Goal: Task Accomplishment & Management: Use online tool/utility

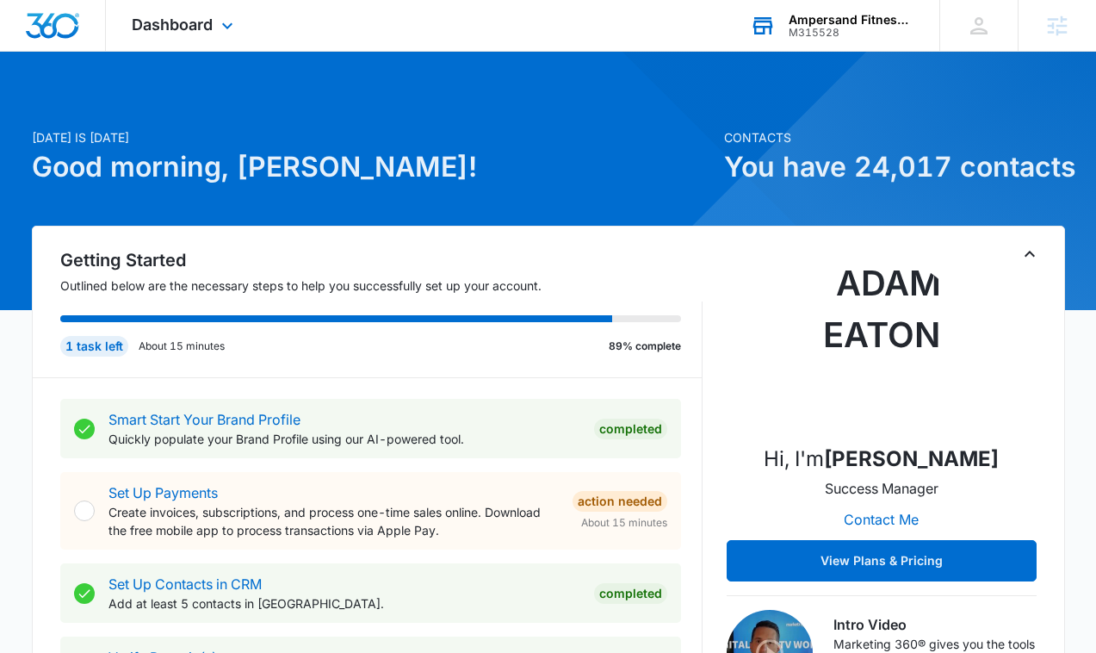
click at [814, 30] on div "M315528" at bounding box center [852, 33] width 126 height 12
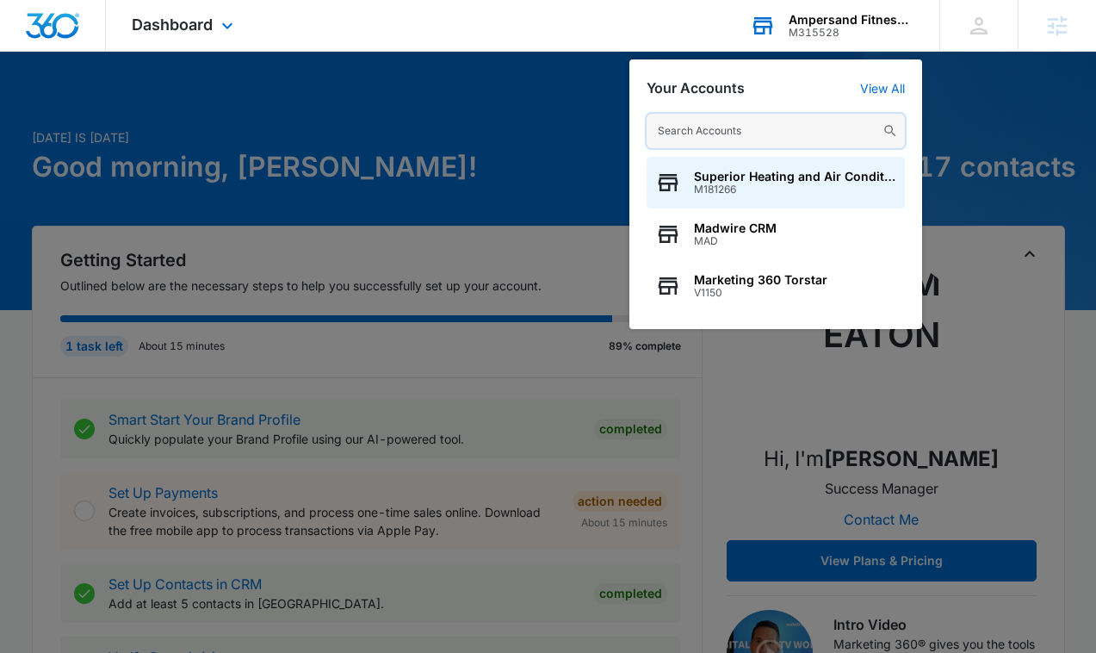
click at [744, 133] on input "text" at bounding box center [776, 131] width 258 height 34
paste input "M177210"
type input "M177210"
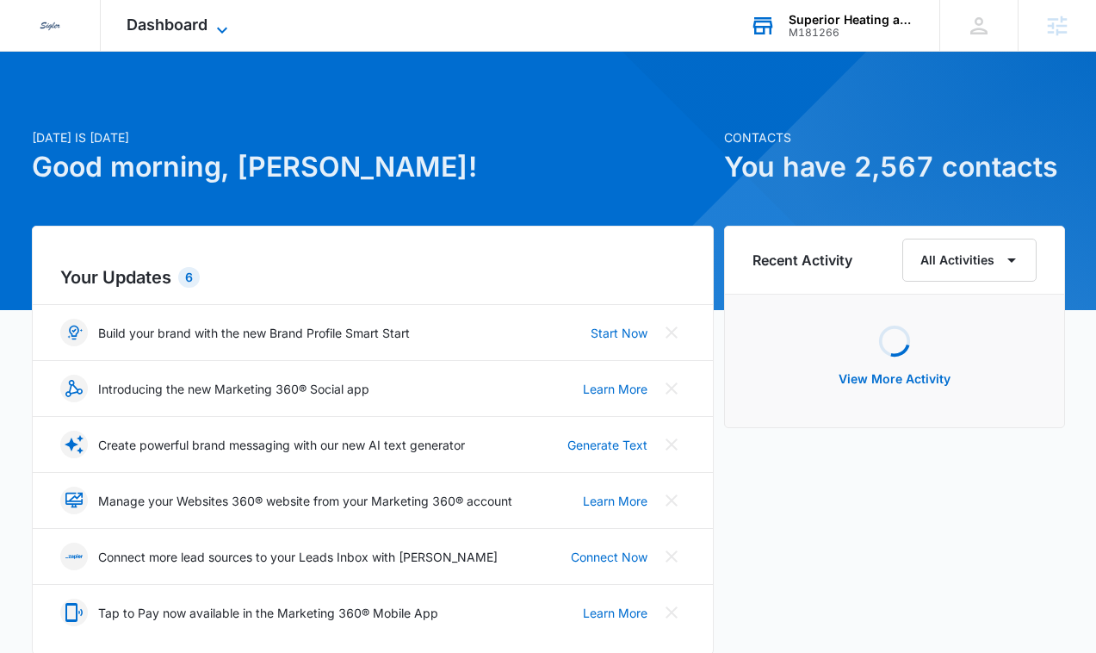
click at [151, 29] on span "Dashboard" at bounding box center [167, 25] width 81 height 18
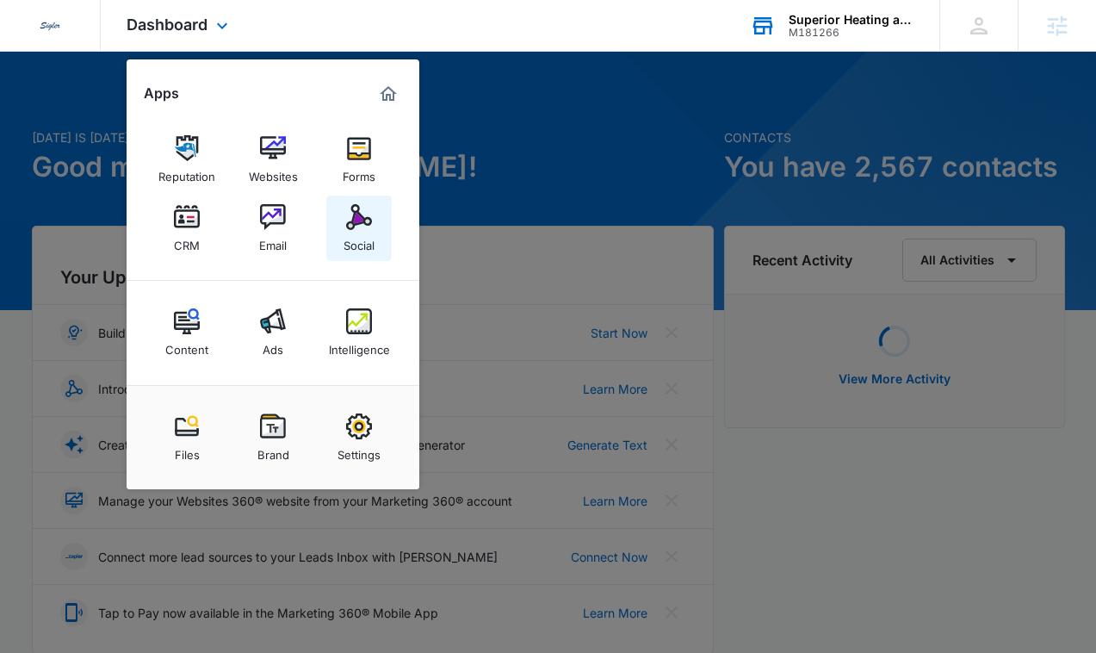
click at [349, 222] on img at bounding box center [359, 217] width 26 height 26
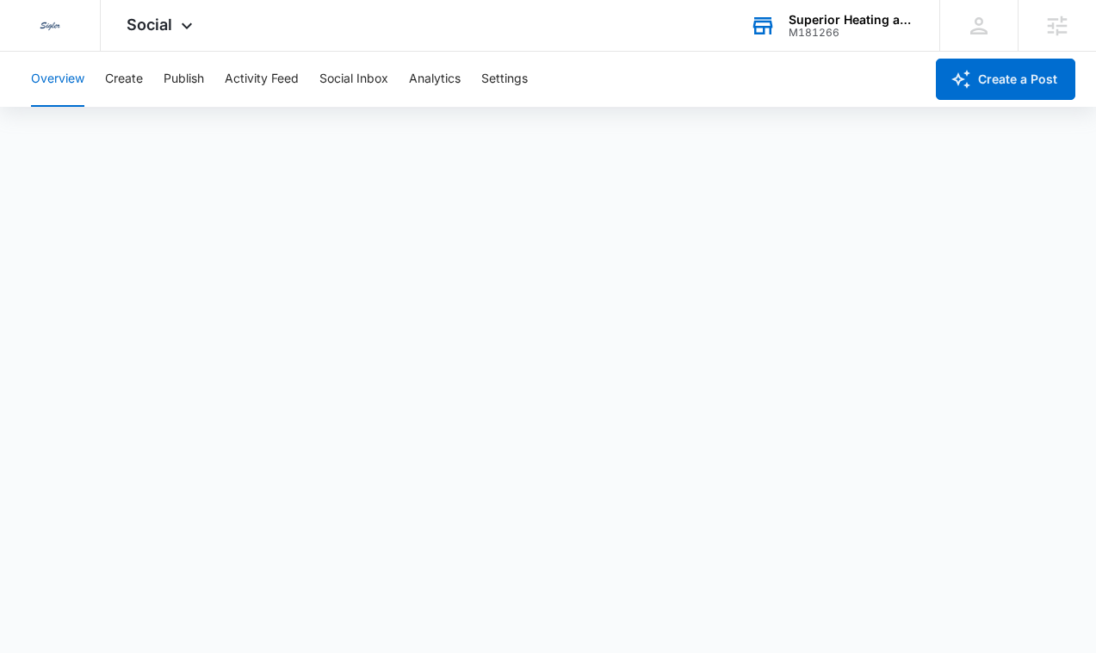
click at [843, 23] on div "Superior Heating and Air Conditioning" at bounding box center [852, 20] width 126 height 14
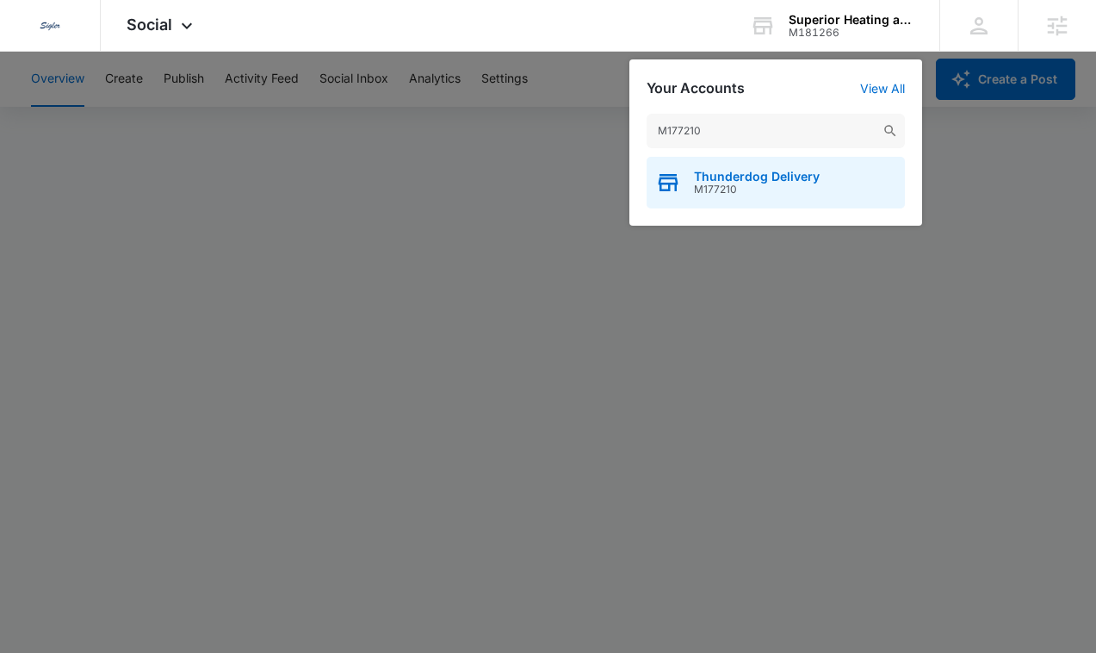
type input "M177210"
click at [722, 178] on span "Thunderdog Delivery" at bounding box center [757, 177] width 126 height 14
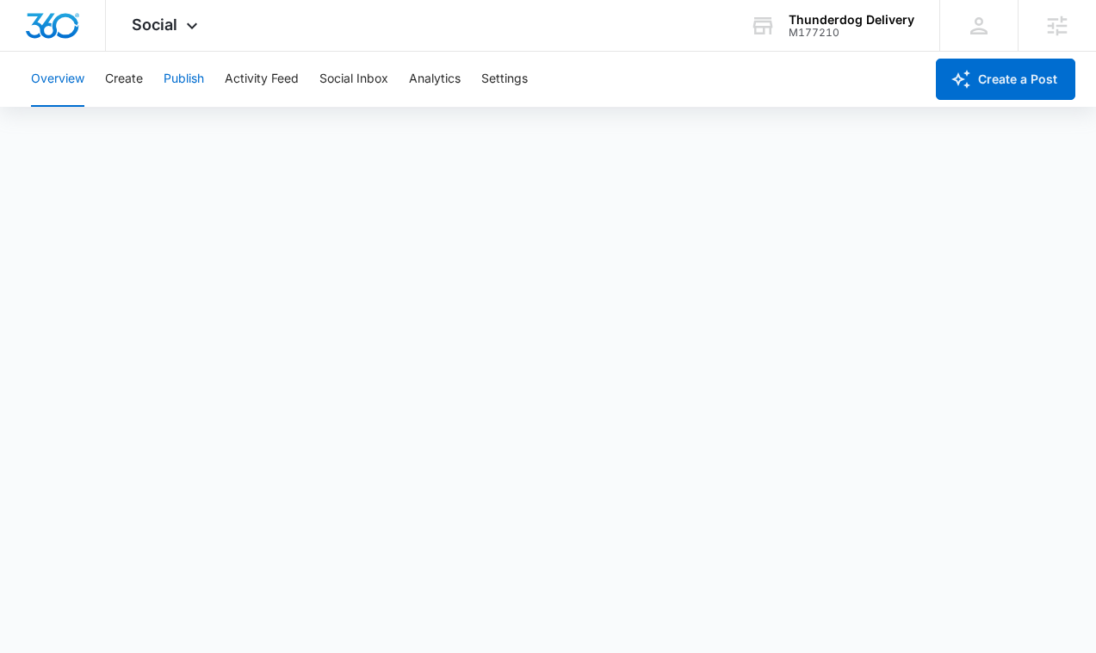
click at [179, 84] on button "Publish" at bounding box center [184, 79] width 40 height 55
click at [106, 84] on button "Create" at bounding box center [124, 79] width 38 height 55
click at [187, 83] on button "Publish" at bounding box center [184, 79] width 40 height 55
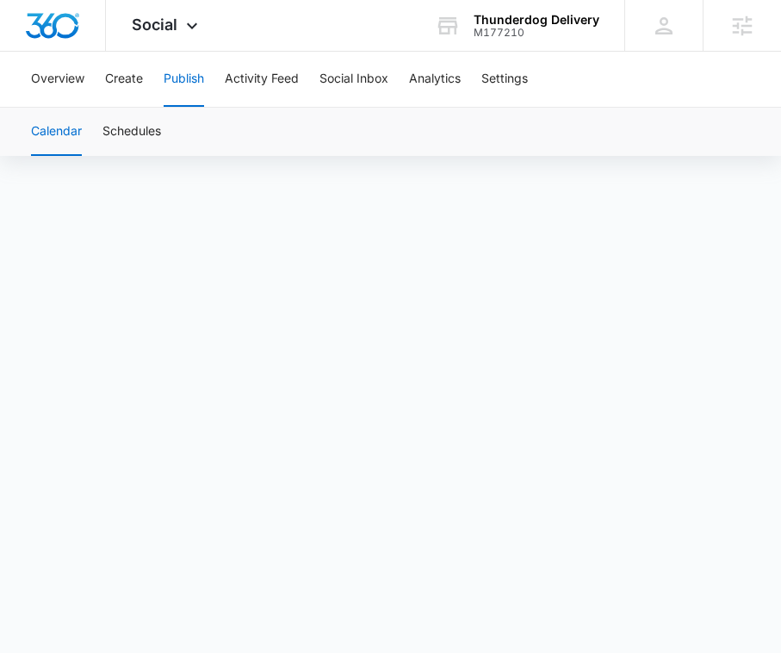
scroll to position [69, 0]
click at [127, 132] on button "Schedules" at bounding box center [131, 132] width 59 height 48
